Goal: Transaction & Acquisition: Purchase product/service

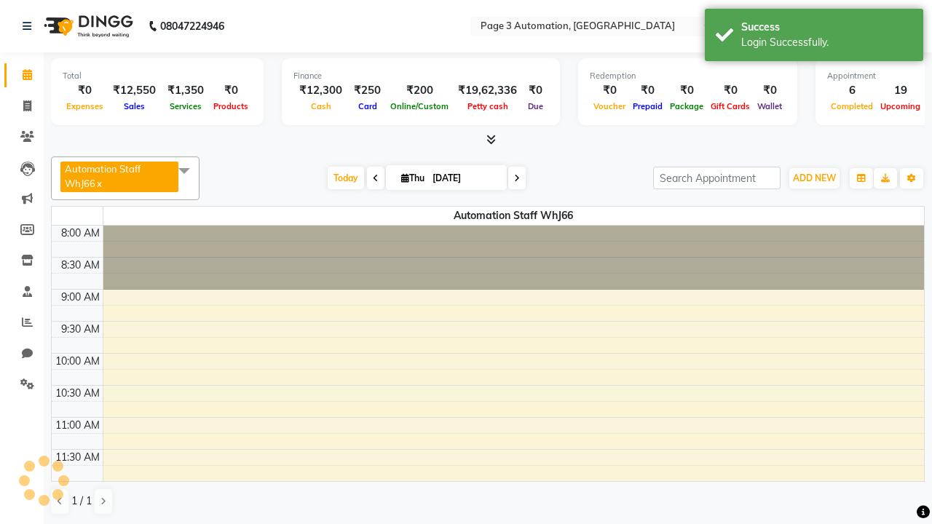
select select "en"
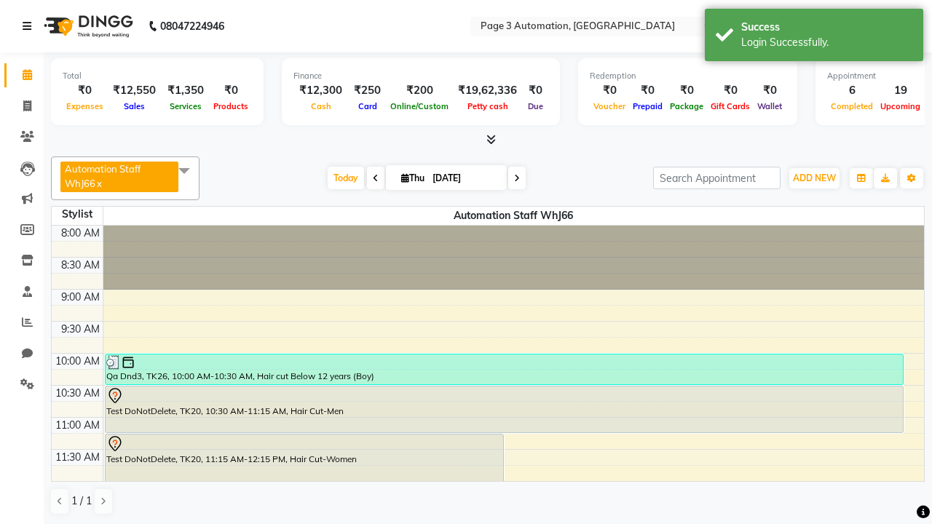
click at [30, 26] on icon at bounding box center [27, 26] width 9 height 10
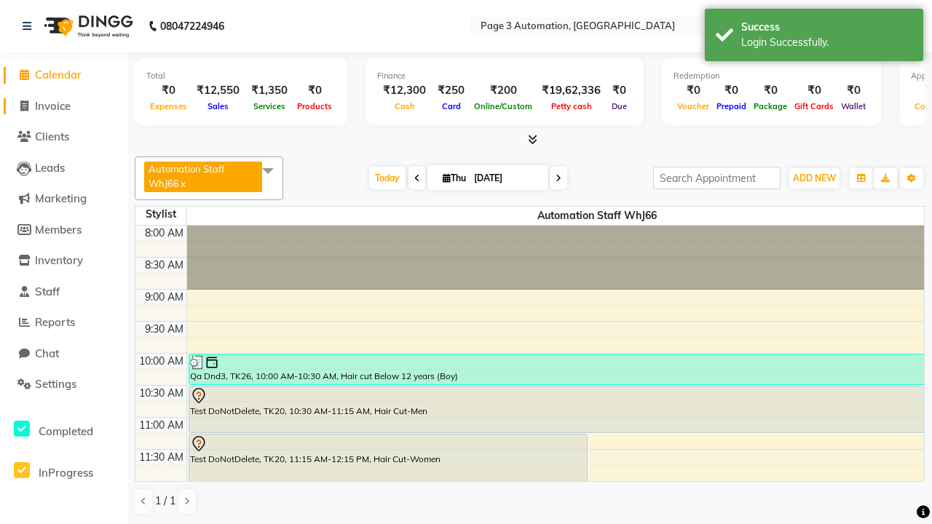
click at [63, 106] on span "Invoice" at bounding box center [53, 106] width 36 height 14
select select "2774"
select select "service"
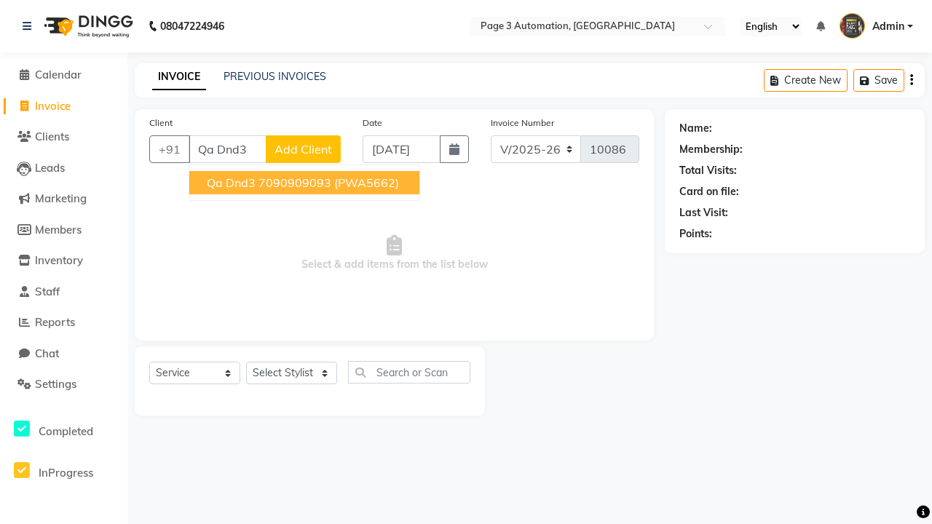
click at [306, 183] on ngb-highlight "7090909093" at bounding box center [295, 183] width 73 height 15
type input "7090909093"
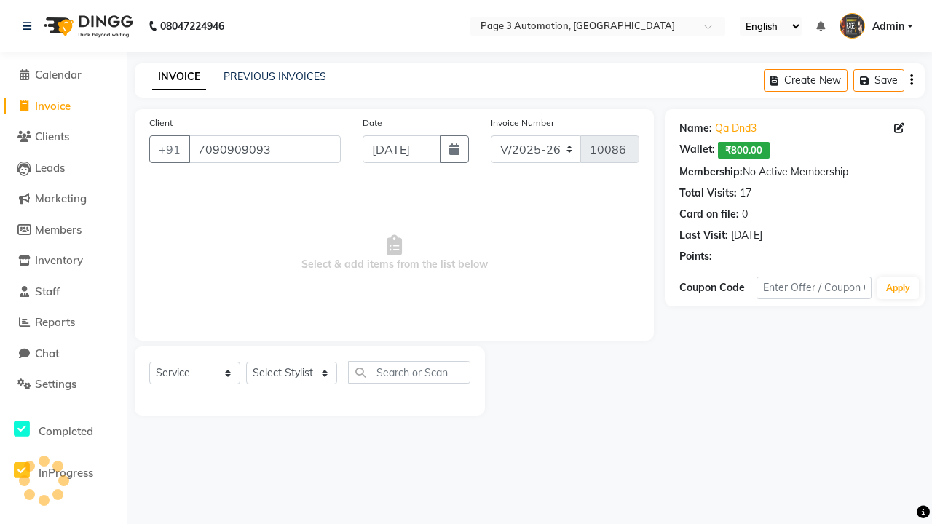
select select "93067"
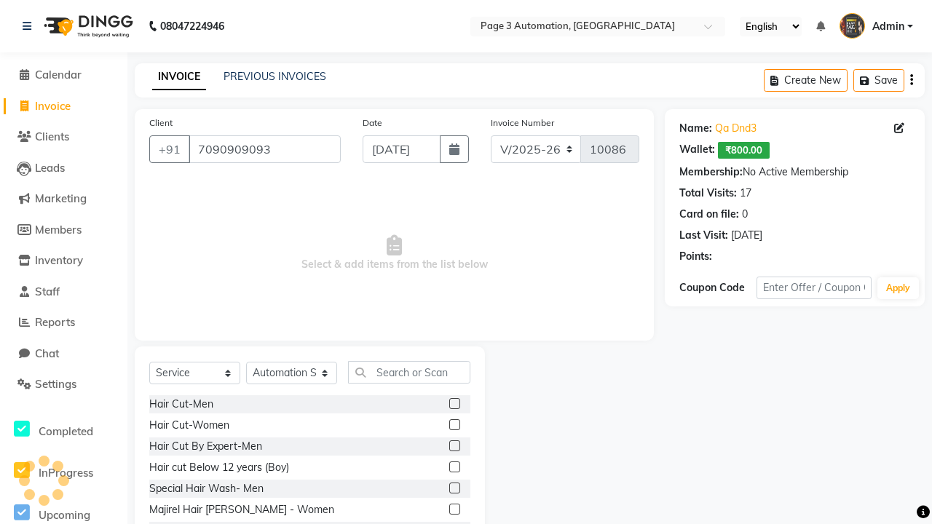
click at [454, 468] on label at bounding box center [454, 467] width 11 height 11
click at [454, 468] on input "checkbox" at bounding box center [453, 467] width 9 height 9
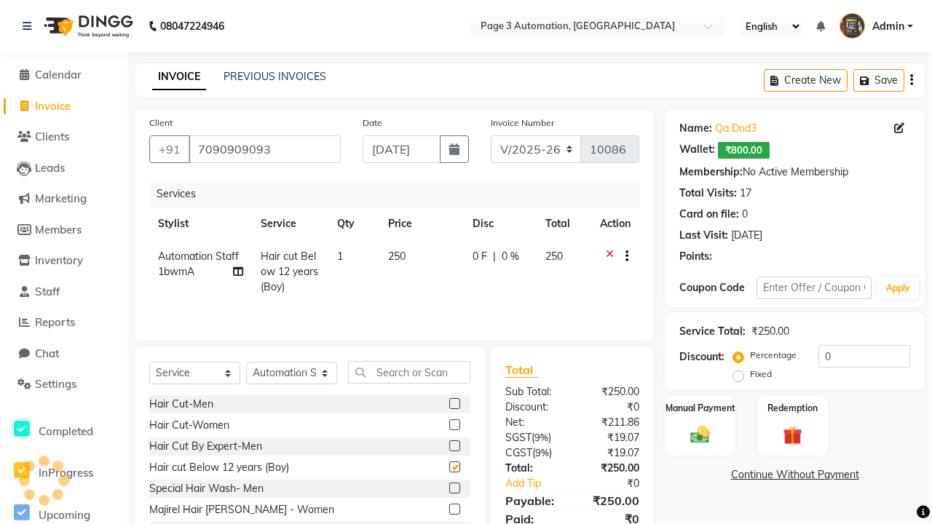
click at [795, 475] on link "Continue Without Payment" at bounding box center [795, 475] width 254 height 15
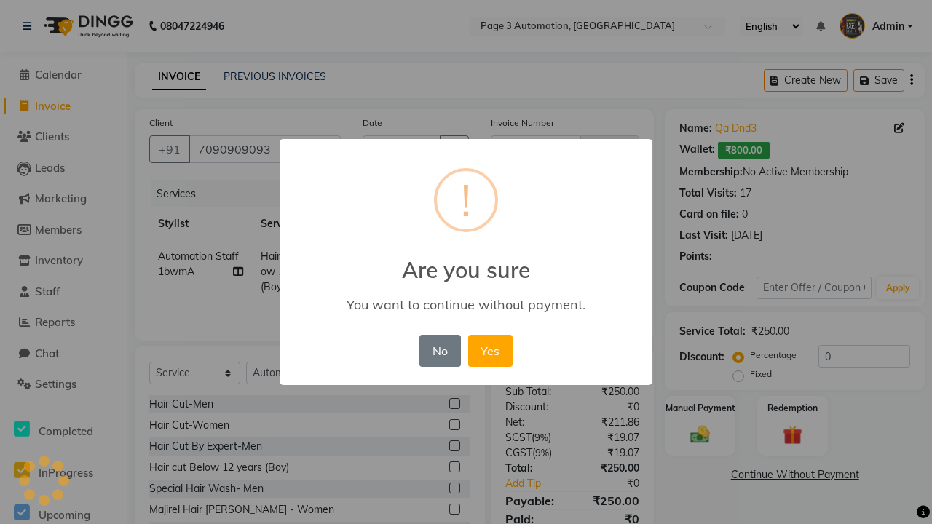
checkbox input "false"
click at [490, 350] on button "Yes" at bounding box center [490, 351] width 44 height 32
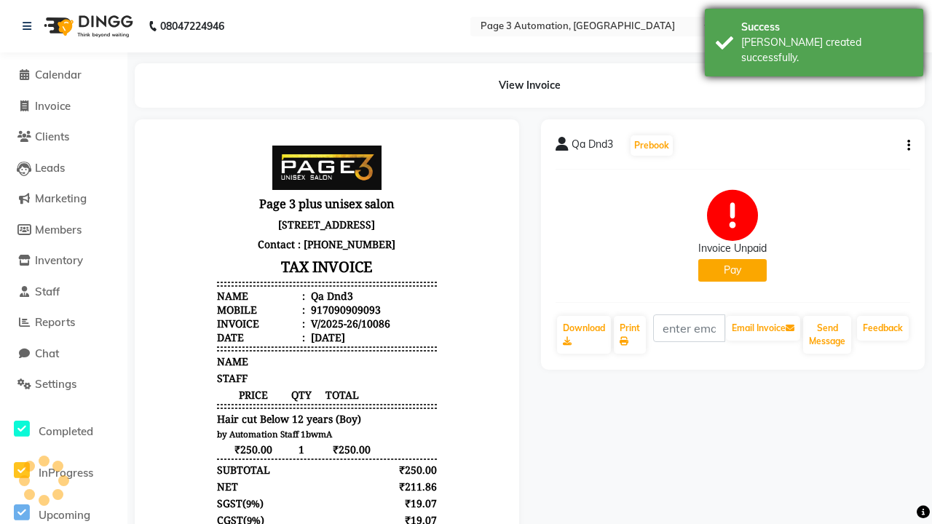
click at [814, 37] on div "[PERSON_NAME] created successfully." at bounding box center [826, 50] width 171 height 31
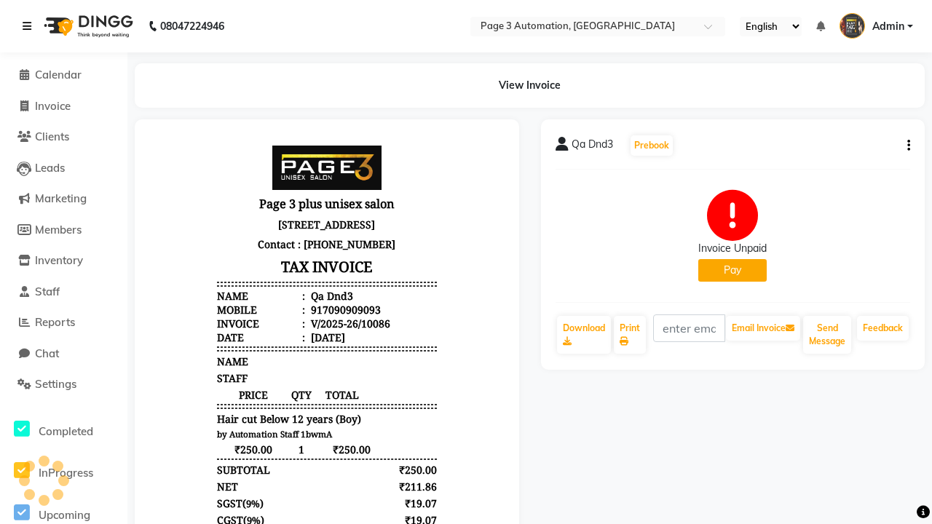
click at [30, 26] on icon at bounding box center [27, 26] width 9 height 10
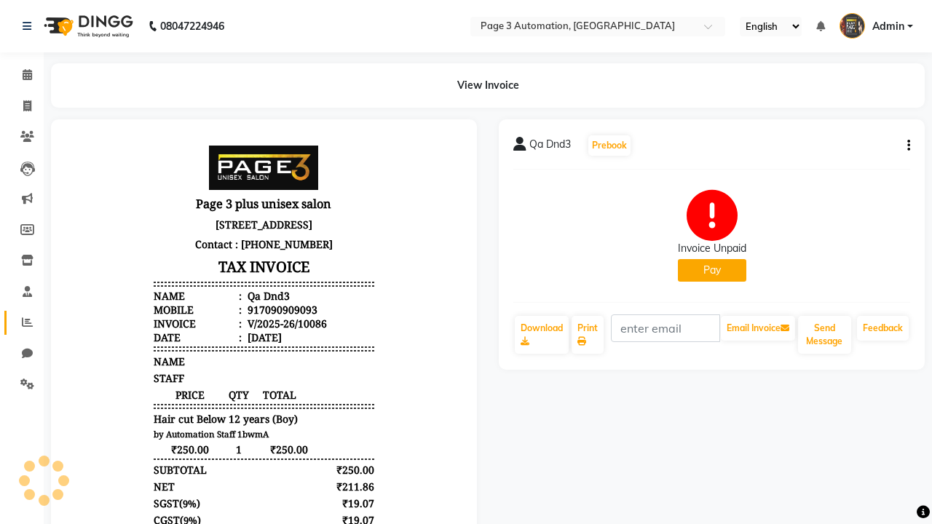
click at [22, 323] on icon at bounding box center [27, 322] width 11 height 11
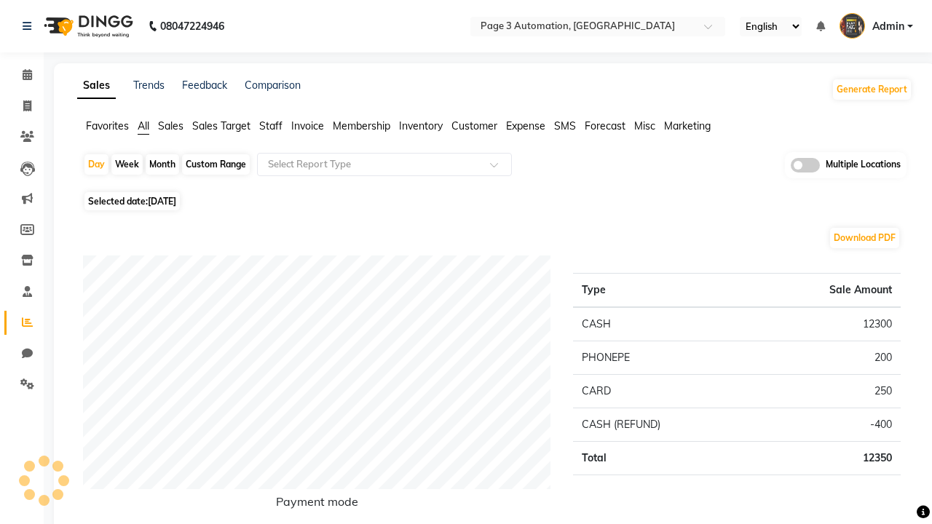
type input "Invoice unpaid"
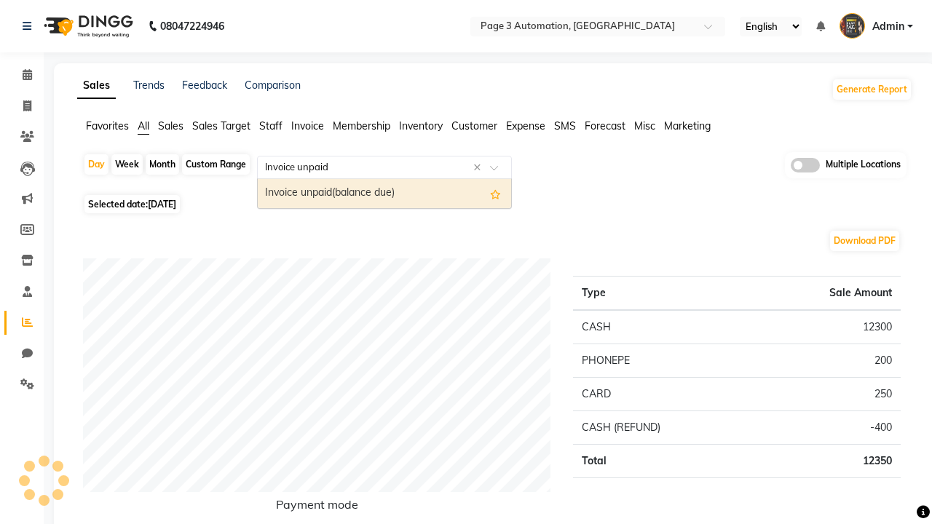
click at [385, 194] on div "Invoice unpaid(balance due)" at bounding box center [384, 193] width 253 height 29
select select "full_report"
select select "csv"
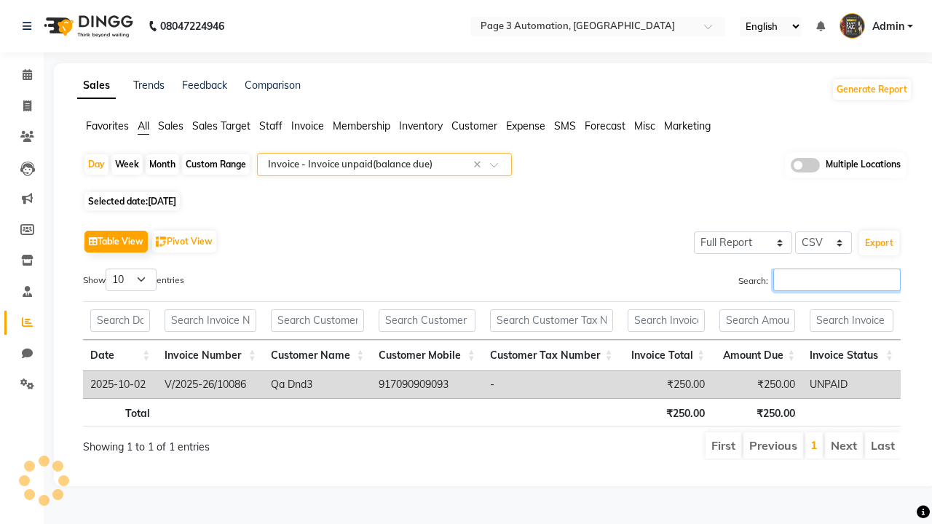
type input "V/2025-26/10086"
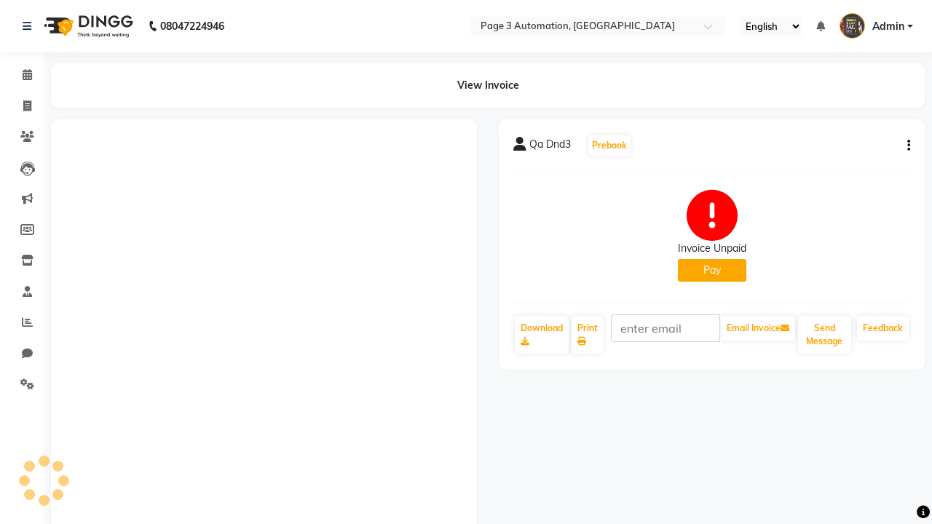
click at [711, 270] on button "Pay" at bounding box center [712, 270] width 68 height 23
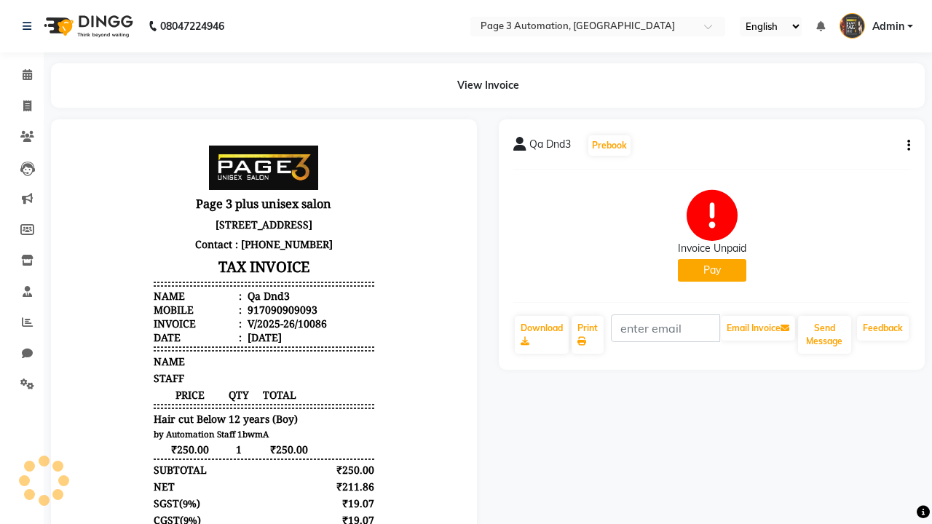
select select "1"
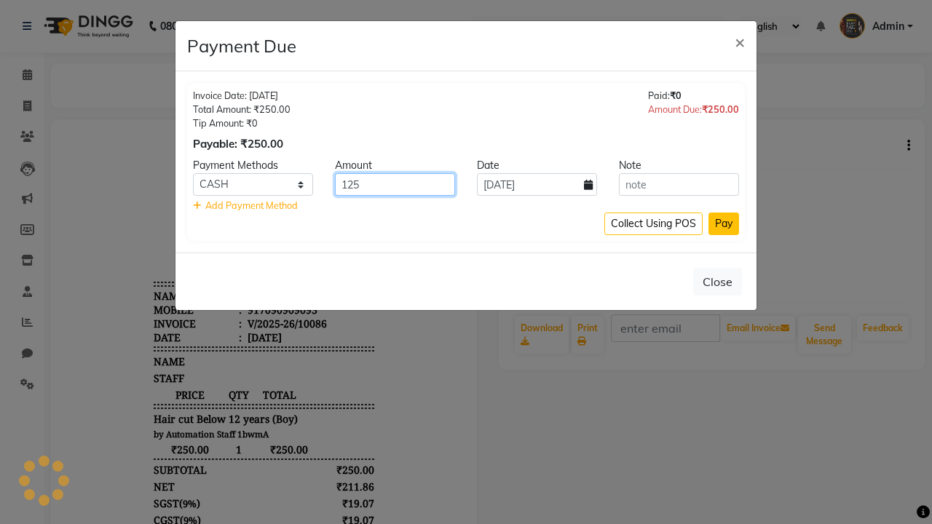
type input "125"
click at [724, 224] on button "Pay" at bounding box center [724, 224] width 31 height 23
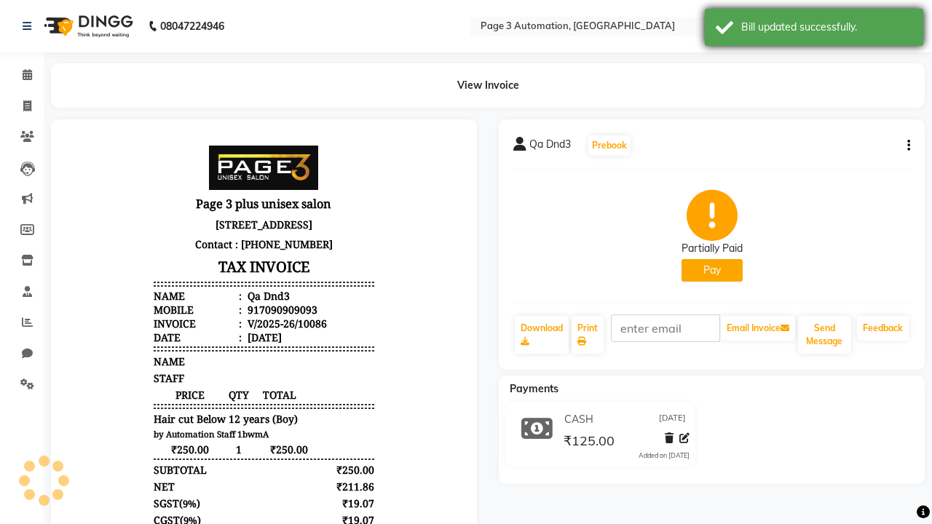
click at [814, 29] on div "Bill updated successfully." at bounding box center [826, 27] width 171 height 15
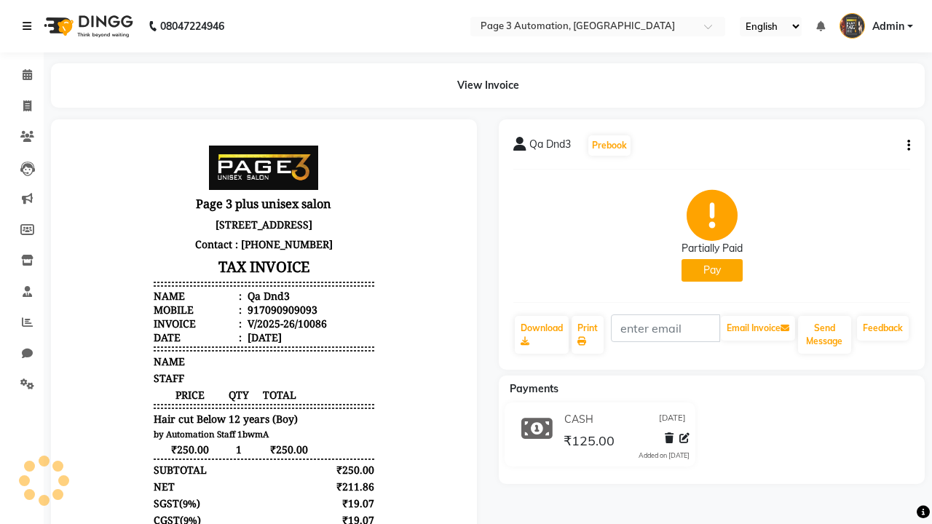
click at [30, 26] on icon at bounding box center [27, 26] width 9 height 10
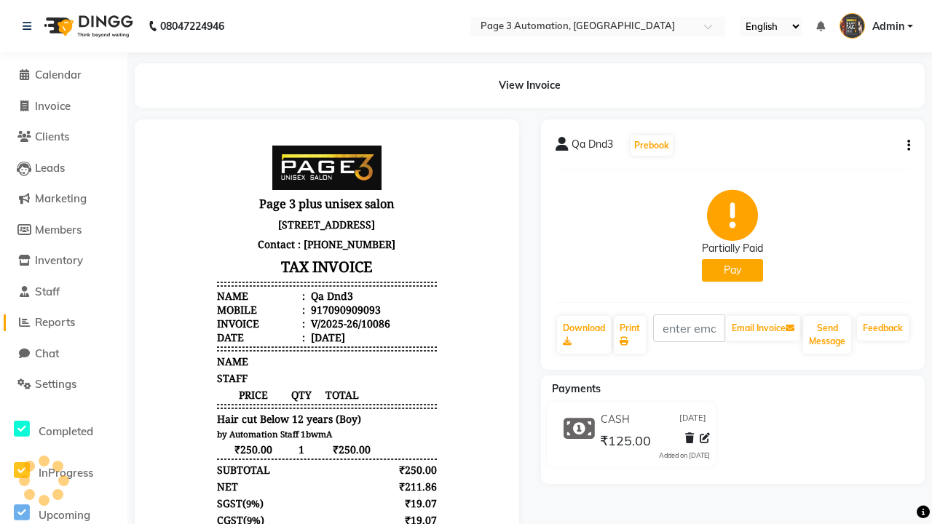
click at [63, 323] on span "Reports" at bounding box center [55, 322] width 40 height 14
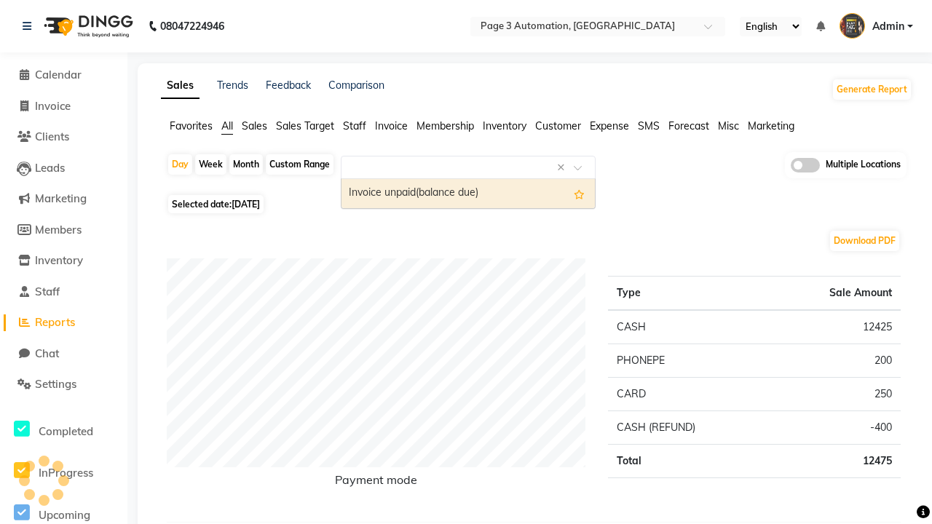
type input "Invoice unpaid"
click at [468, 194] on div "Invoice unpaid(balance due)" at bounding box center [468, 193] width 253 height 29
select select "full_report"
select select "csv"
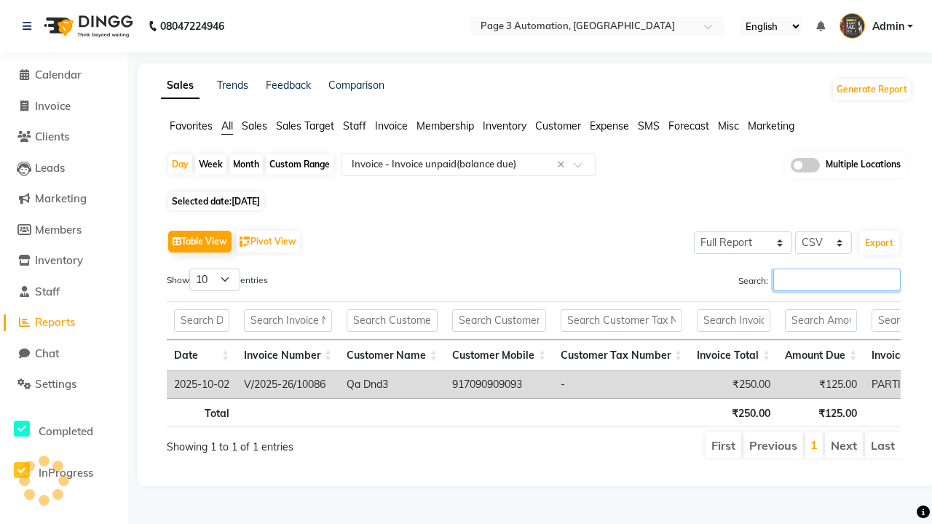
type input "V/2025-26/10086"
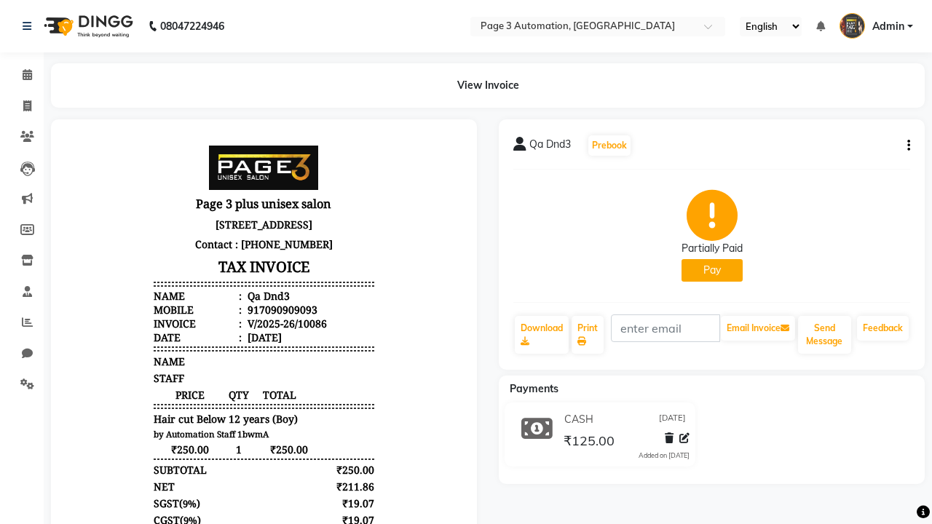
click at [711, 270] on button "Pay" at bounding box center [712, 270] width 61 height 23
select select "1"
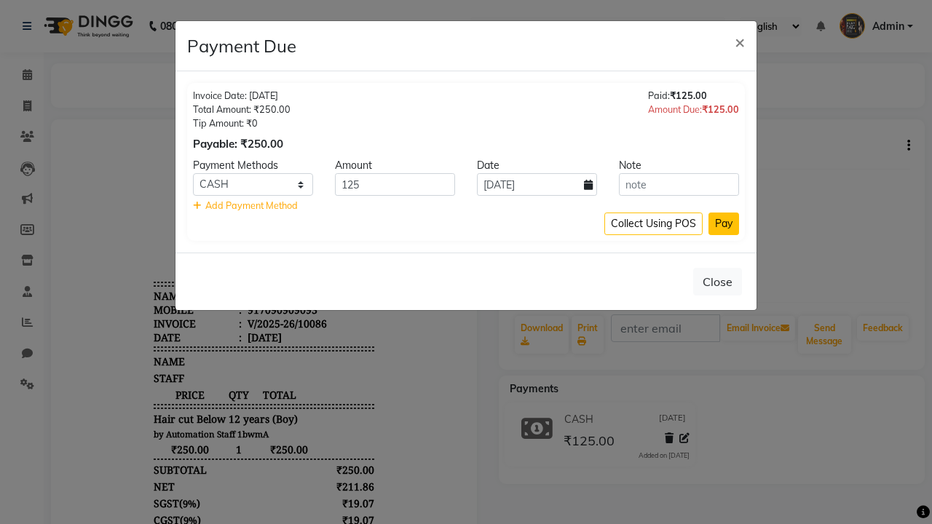
click at [724, 224] on button "Pay" at bounding box center [724, 224] width 31 height 23
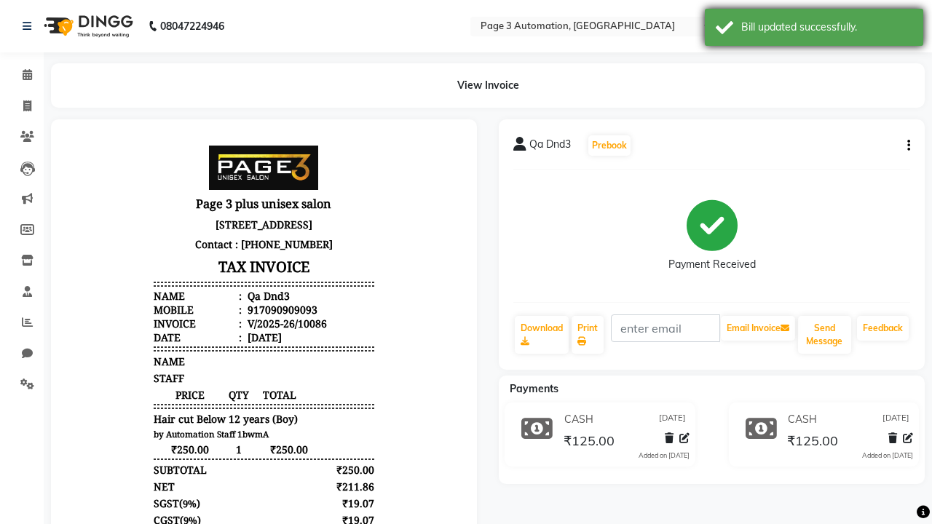
click at [814, 29] on div "Bill updated successfully." at bounding box center [826, 27] width 171 height 15
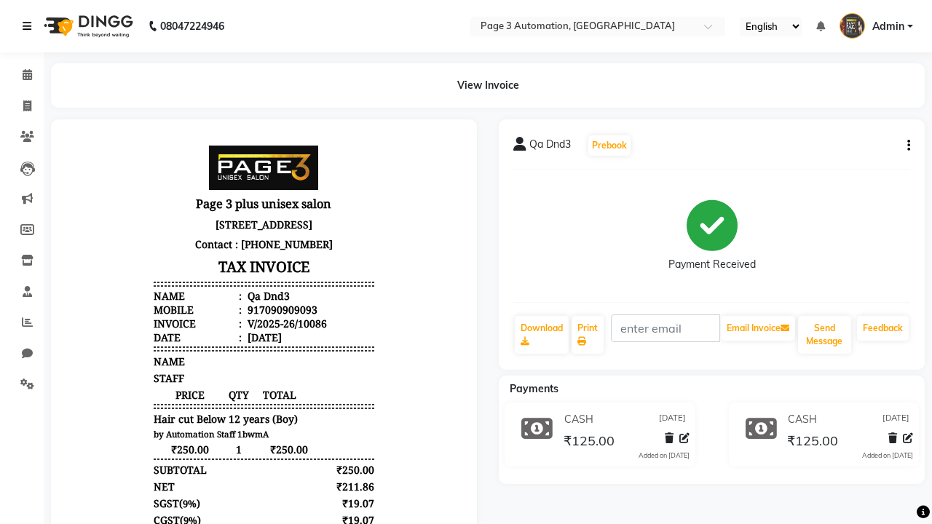
click at [30, 26] on icon at bounding box center [27, 26] width 9 height 10
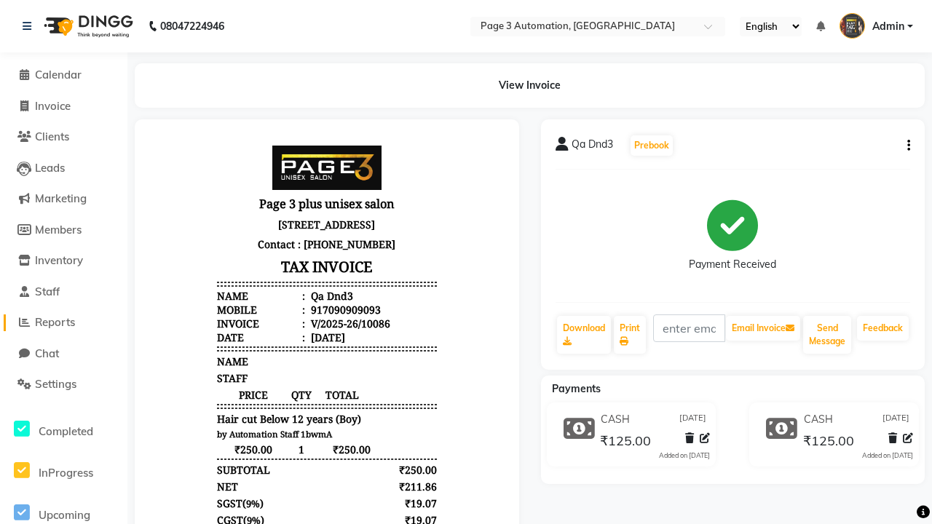
click at [63, 323] on span "Reports" at bounding box center [55, 322] width 40 height 14
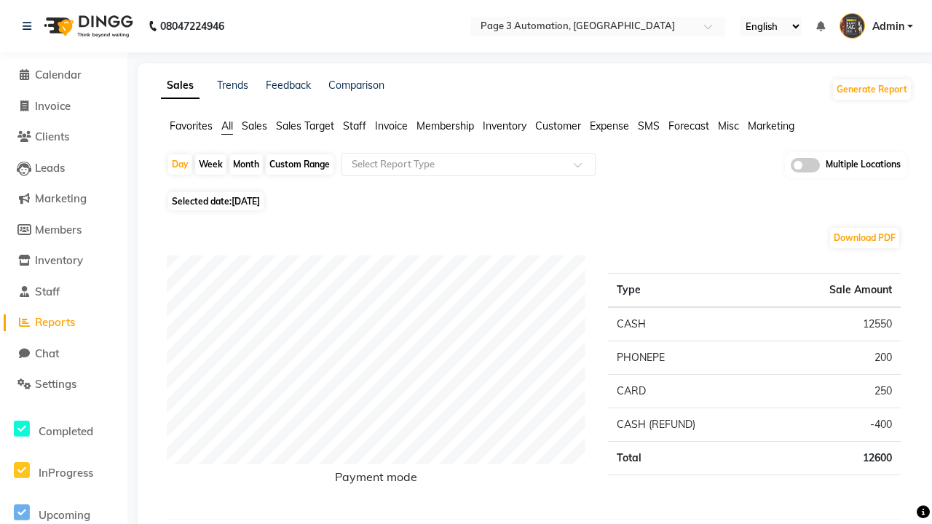
type input "Invoice"
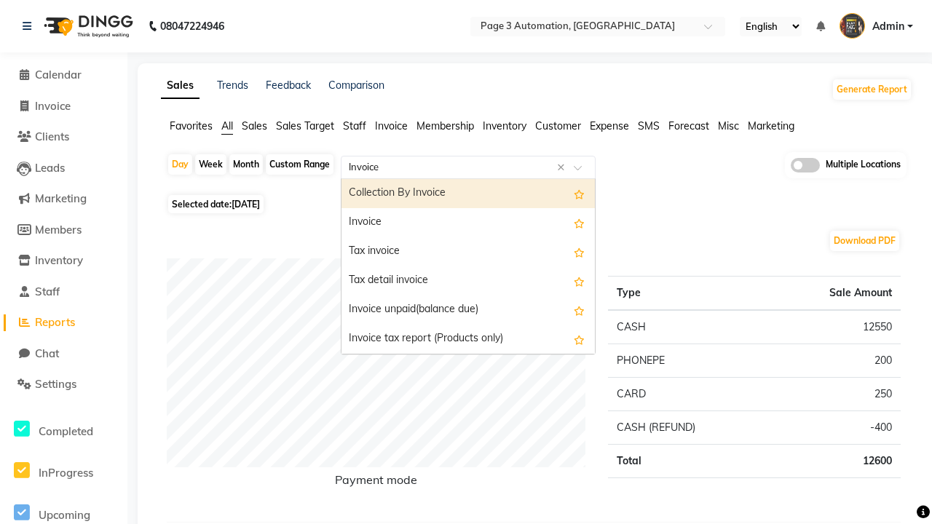
click at [468, 223] on div "Invoice" at bounding box center [468, 222] width 253 height 29
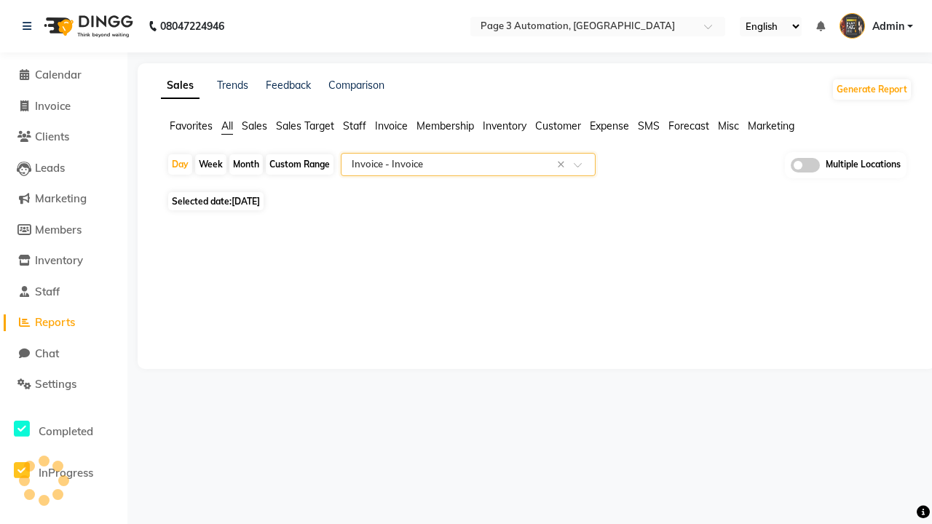
select select "full_report"
select select "csv"
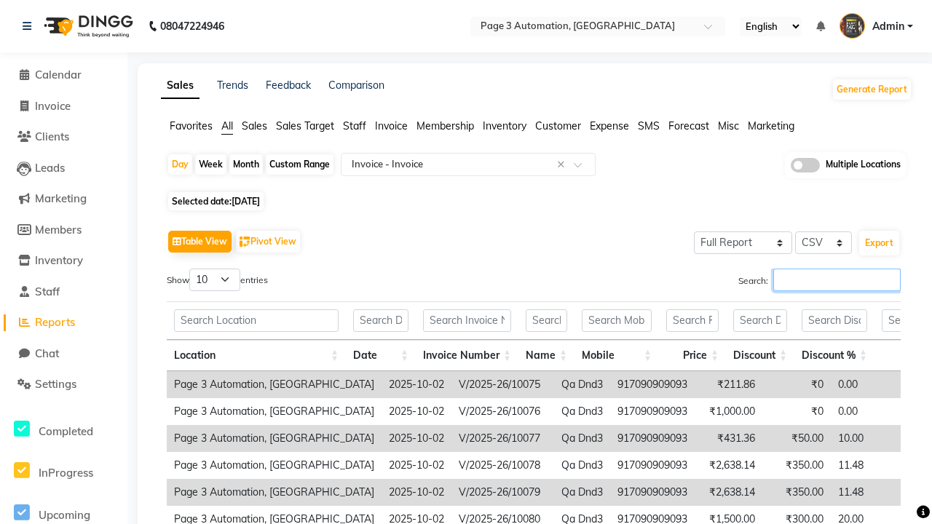
type input "V/2025-26/10086"
